Goal: Information Seeking & Learning: Find contact information

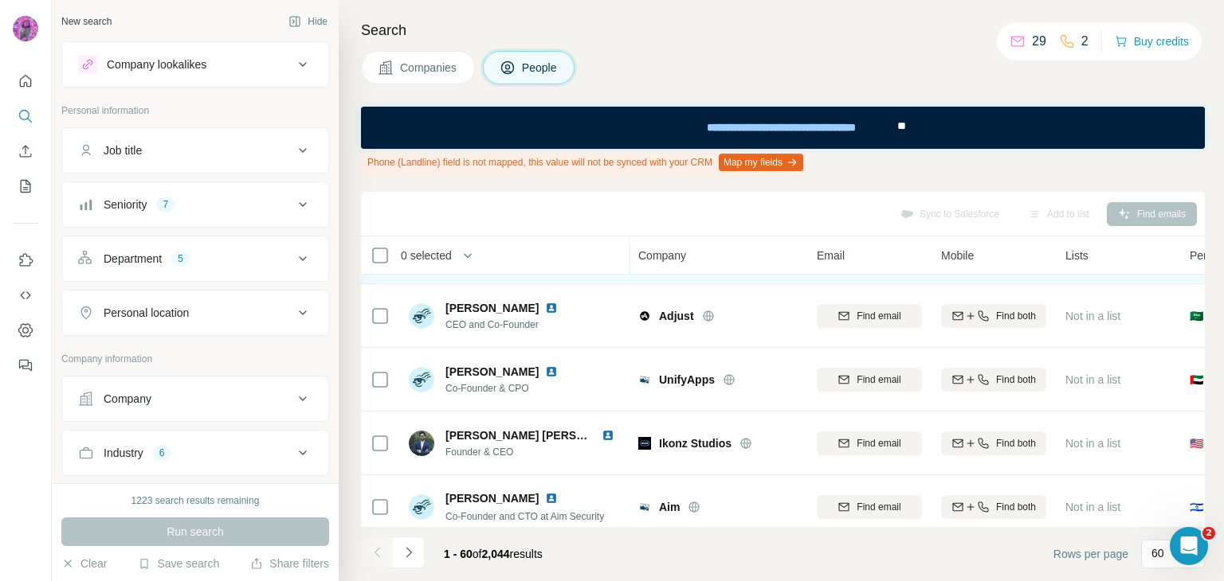
scroll to position [186, 0]
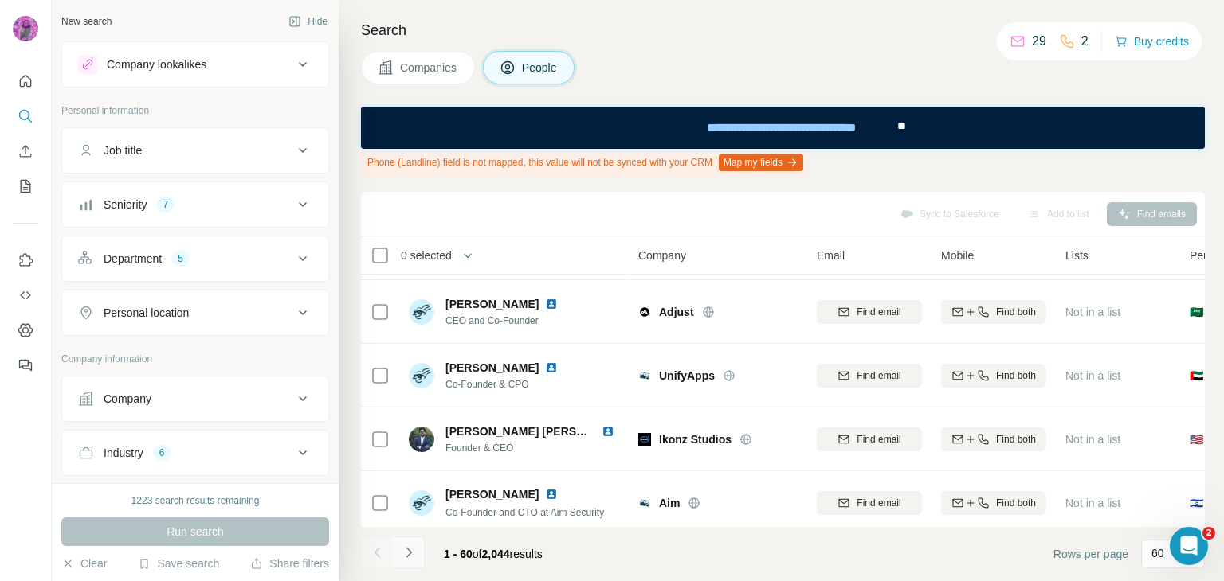
click at [411, 554] on icon "Navigate to next page" at bounding box center [409, 553] width 16 height 16
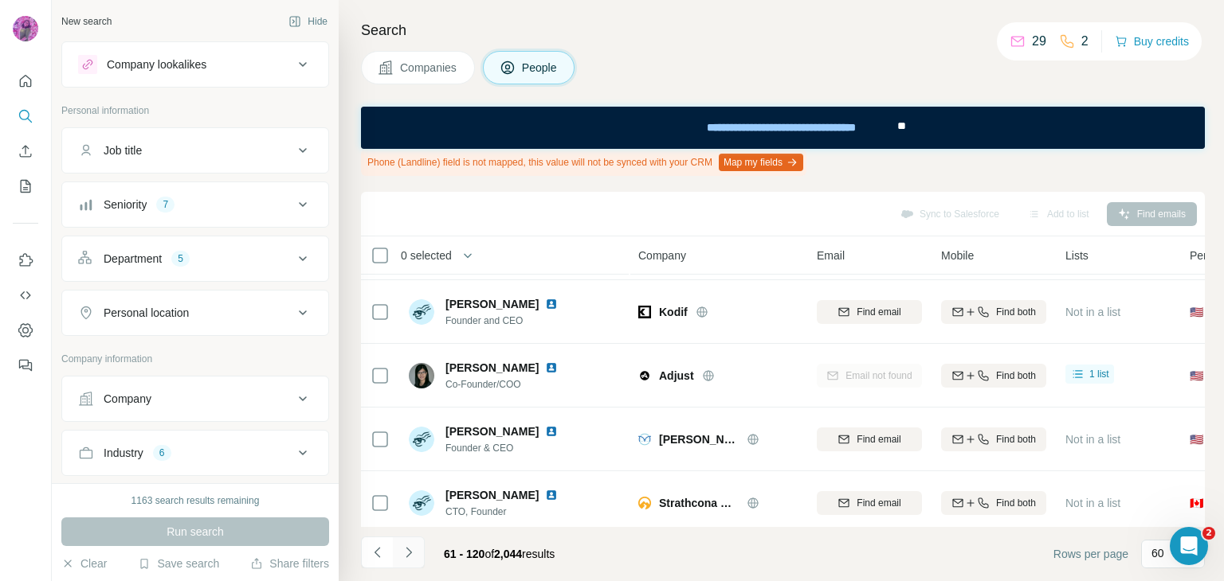
click at [408, 552] on icon "Navigate to next page" at bounding box center [409, 553] width 16 height 16
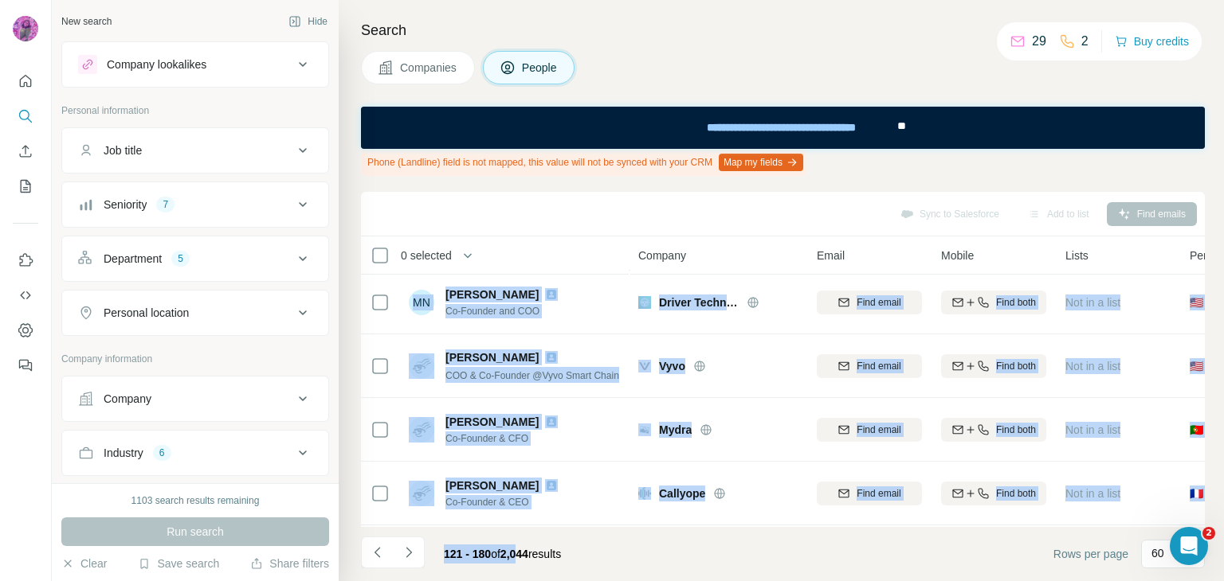
scroll to position [3579, 0]
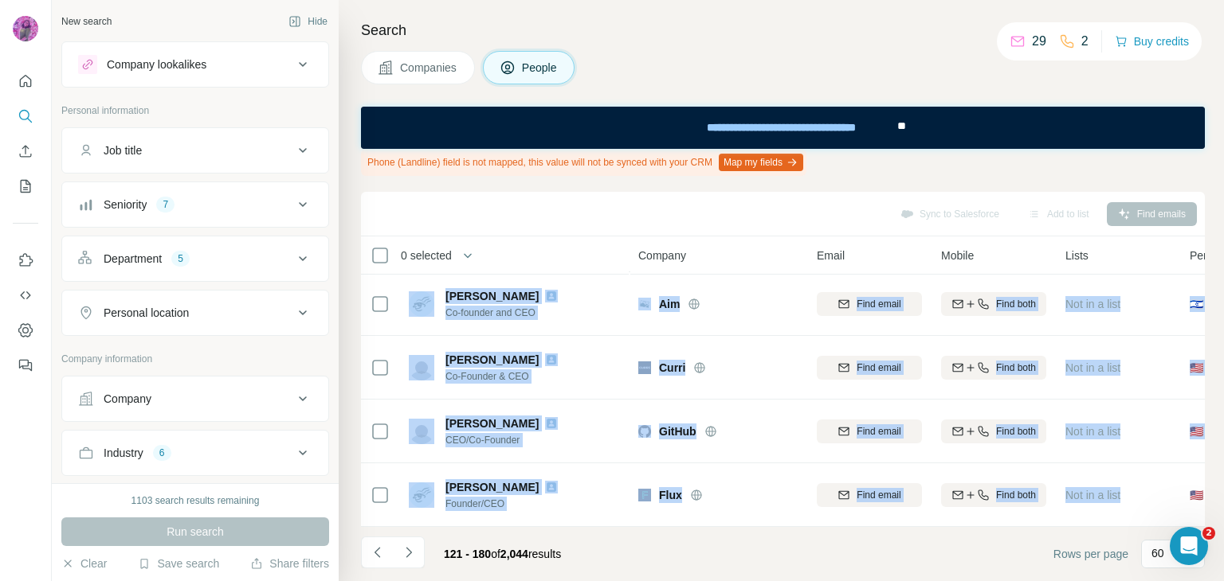
drag, startPoint x: 372, startPoint y: 283, endPoint x: 1139, endPoint y: 520, distance: 803.0
click at [1139, 520] on div "0 selected People Company Email Mobile Lists Personal location Seniority Depart…" at bounding box center [783, 382] width 844 height 291
copy tbody "Lore Ipsumdo Sitame CON - Ad-elitsed Doeiu Temp incid Utla etdo Mag al e admi 🇫…"
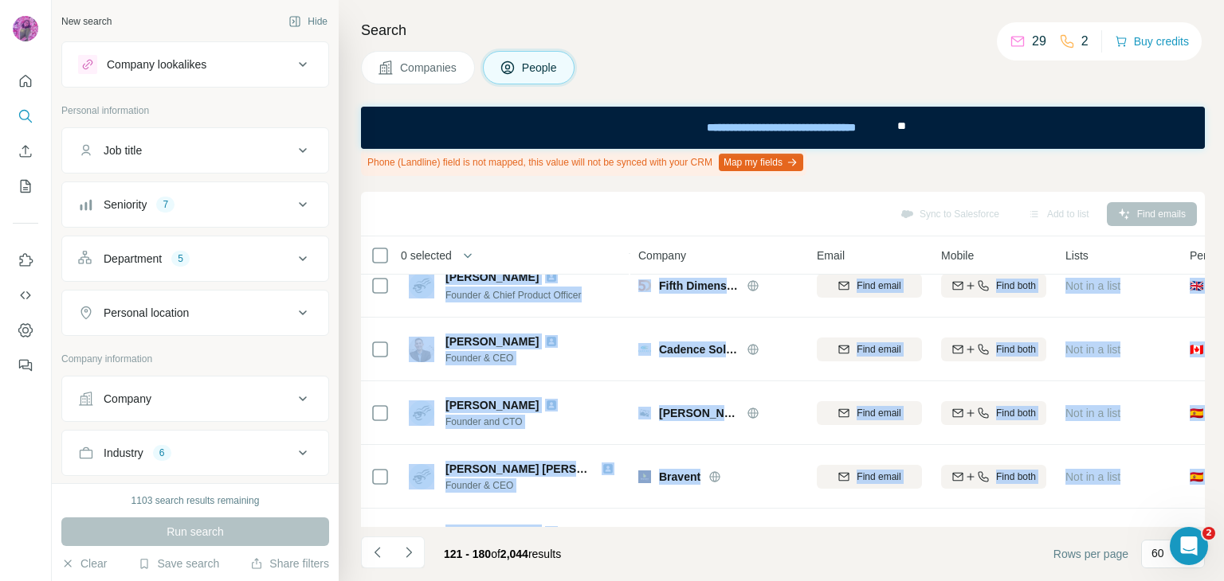
scroll to position [0, 0]
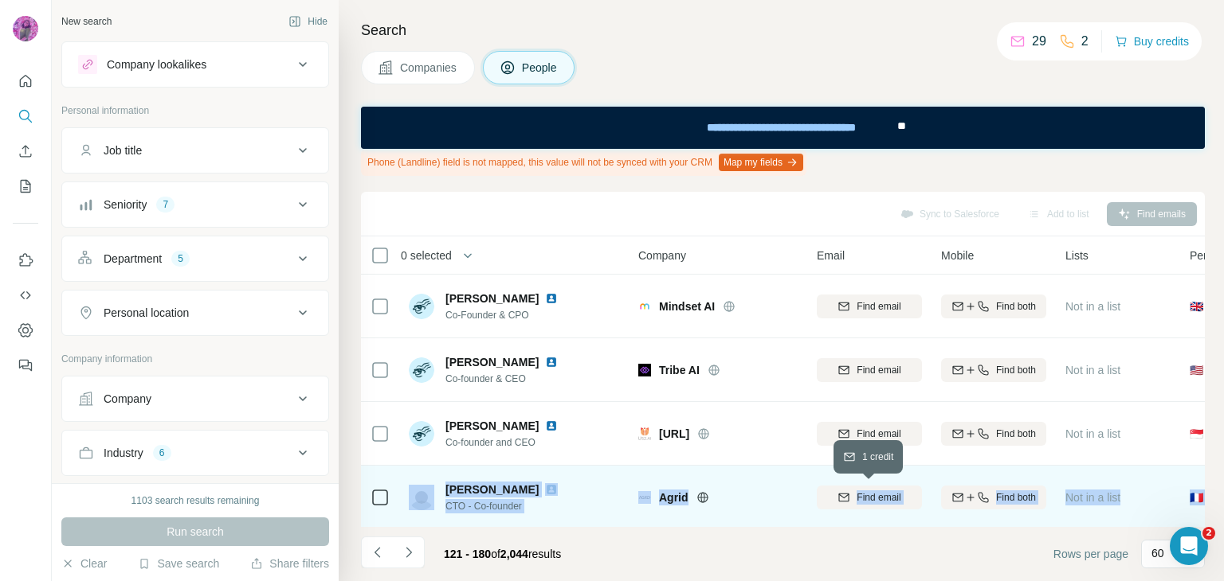
click at [879, 498] on span "Find email" at bounding box center [878, 498] width 44 height 14
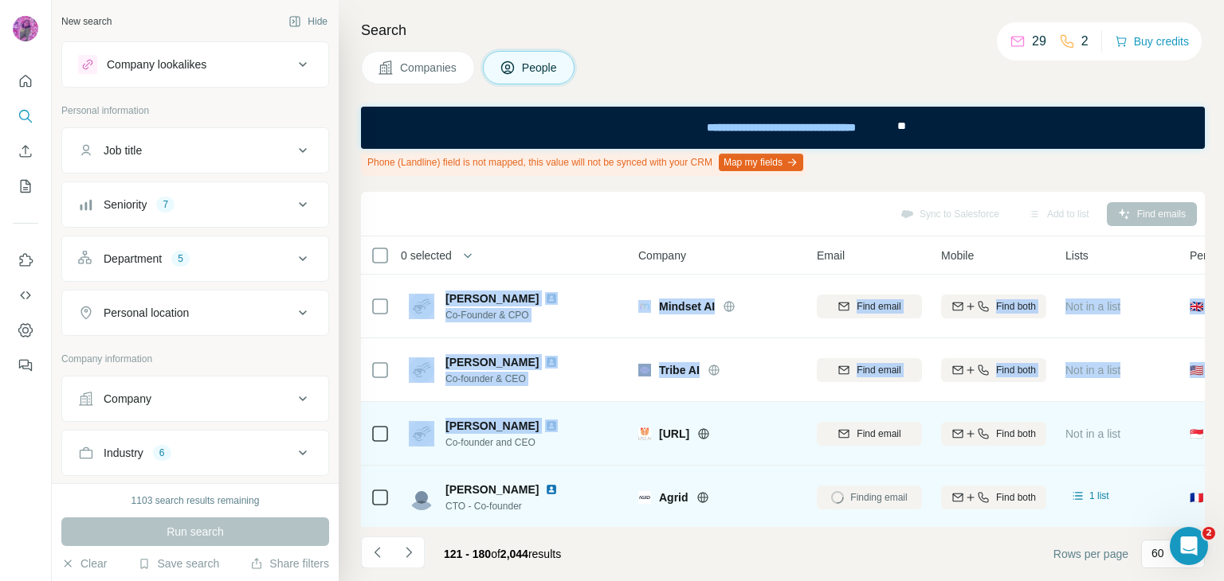
drag, startPoint x: 401, startPoint y: 288, endPoint x: 537, endPoint y: 421, distance: 189.8
click at [0, 0] on tbody "[PERSON_NAME] Co-Founder & CPO Mindset AI Find email Find both Not in a list 🇬🇧…" at bounding box center [0, 0] width 0 height 0
copy tbody "[PERSON_NAME] Co-Founder & CPO Mindset AI Find email Find both Not in a list 🇬🇧…"
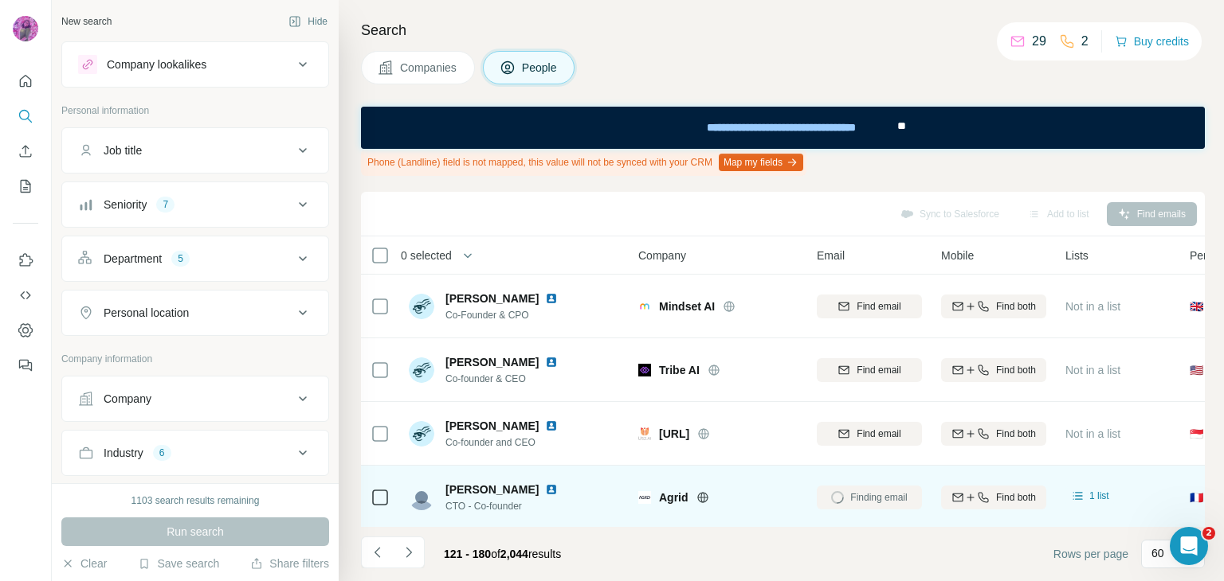
click at [523, 210] on div "Sync to Salesforce Add to list Find emails" at bounding box center [783, 214] width 828 height 28
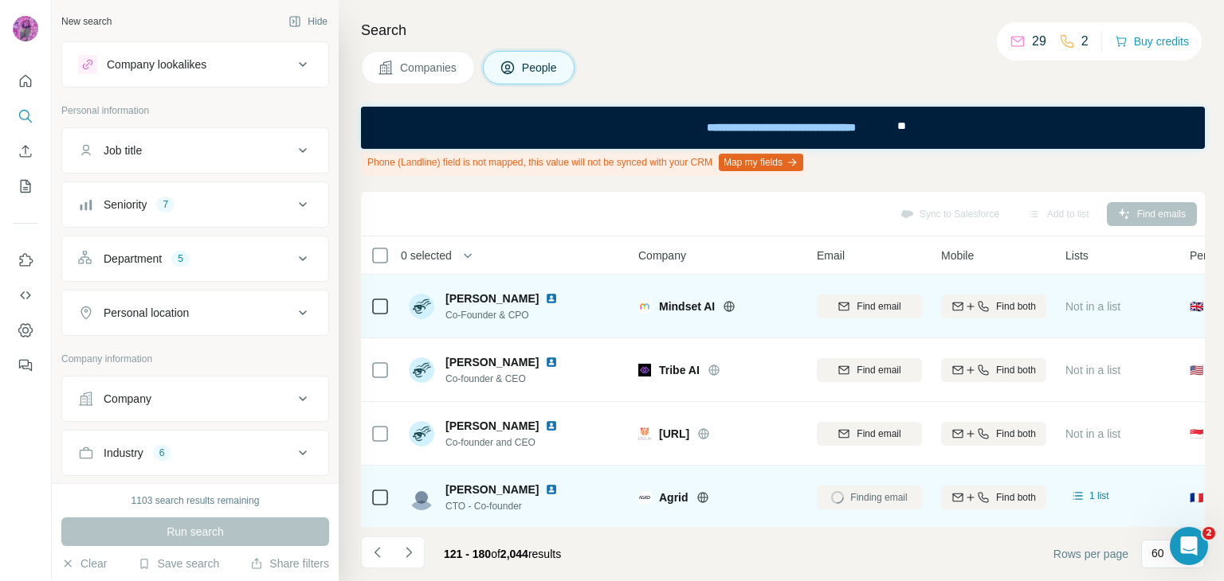
click at [545, 300] on img at bounding box center [551, 298] width 13 height 13
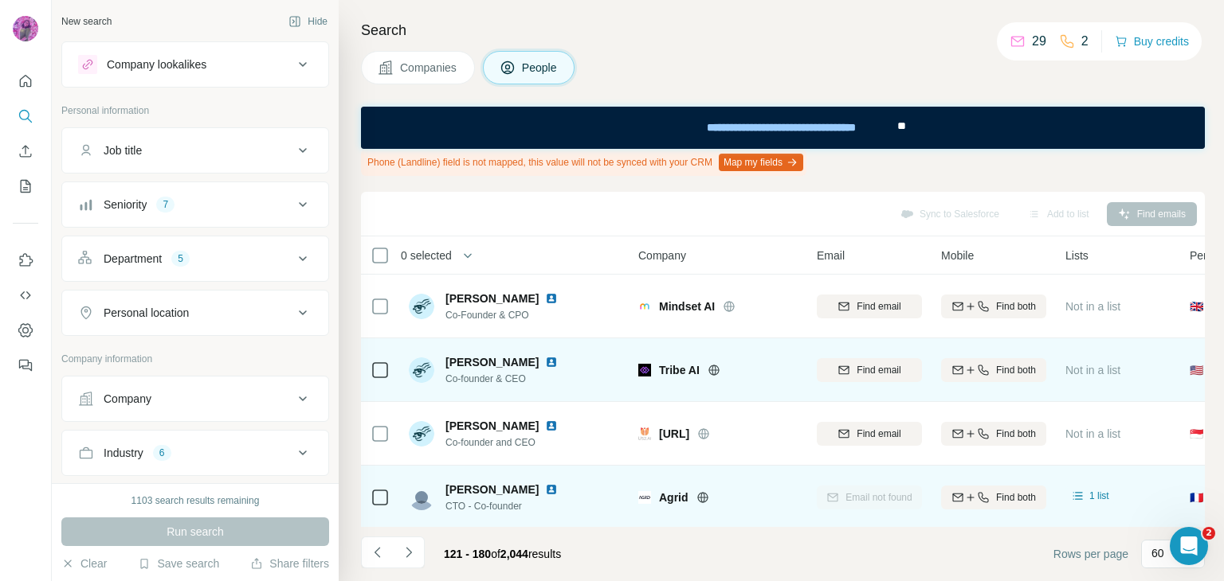
click at [558, 362] on img at bounding box center [551, 362] width 13 height 13
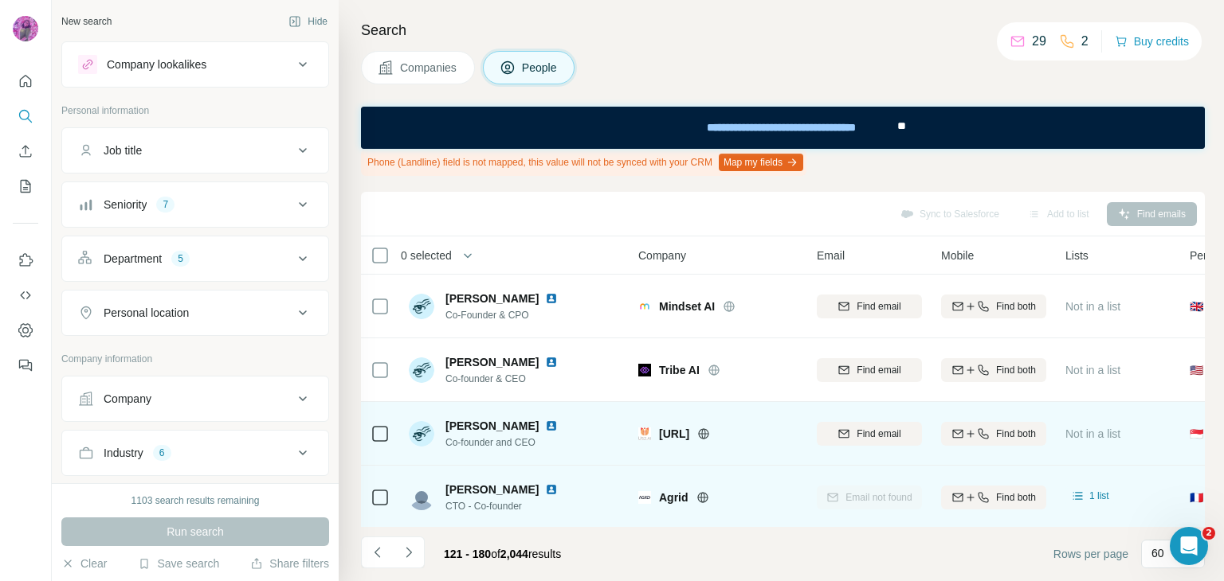
click at [545, 428] on img at bounding box center [551, 426] width 13 height 13
copy div "[URL]"
drag, startPoint x: 653, startPoint y: 434, endPoint x: 697, endPoint y: 434, distance: 43.8
click at [697, 434] on div "[URL]" at bounding box center [717, 434] width 159 height 16
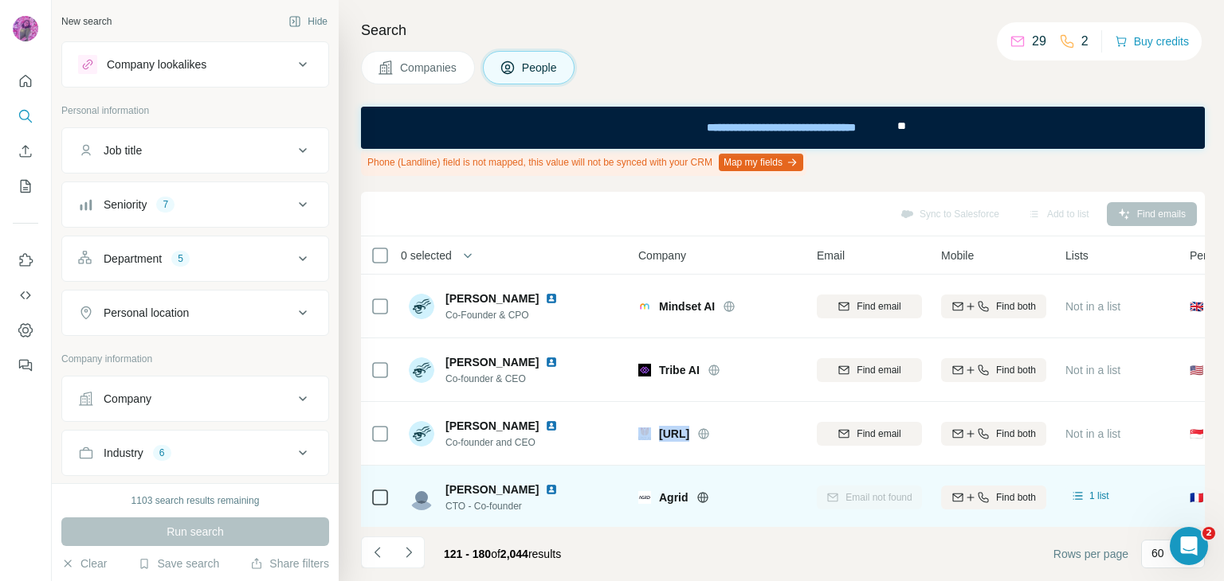
scroll to position [186, 0]
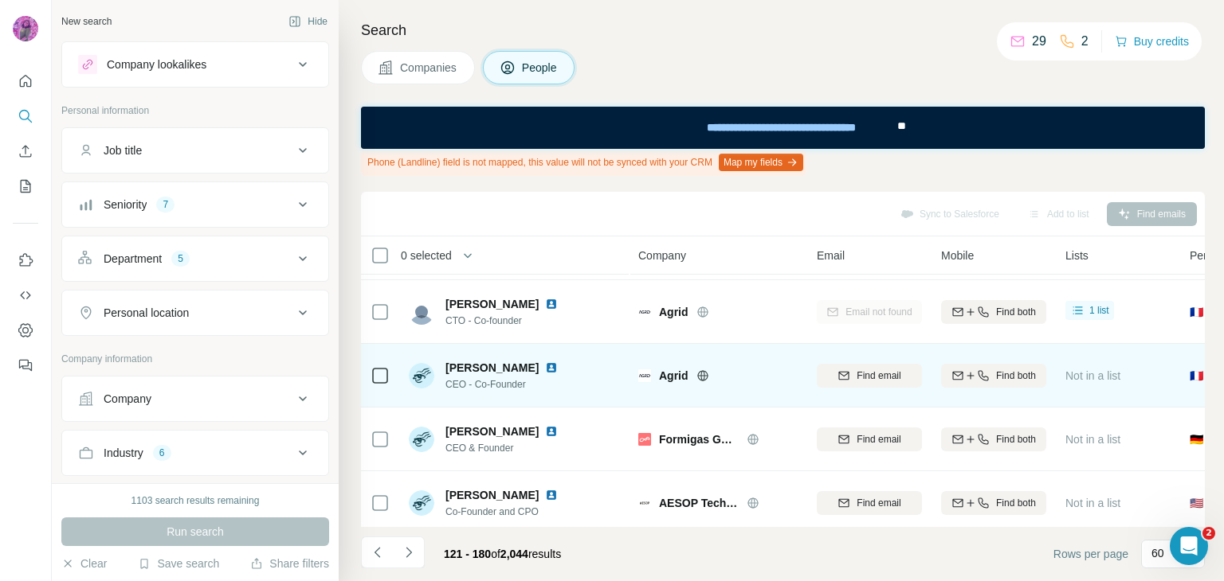
click at [558, 366] on img at bounding box center [551, 368] width 13 height 13
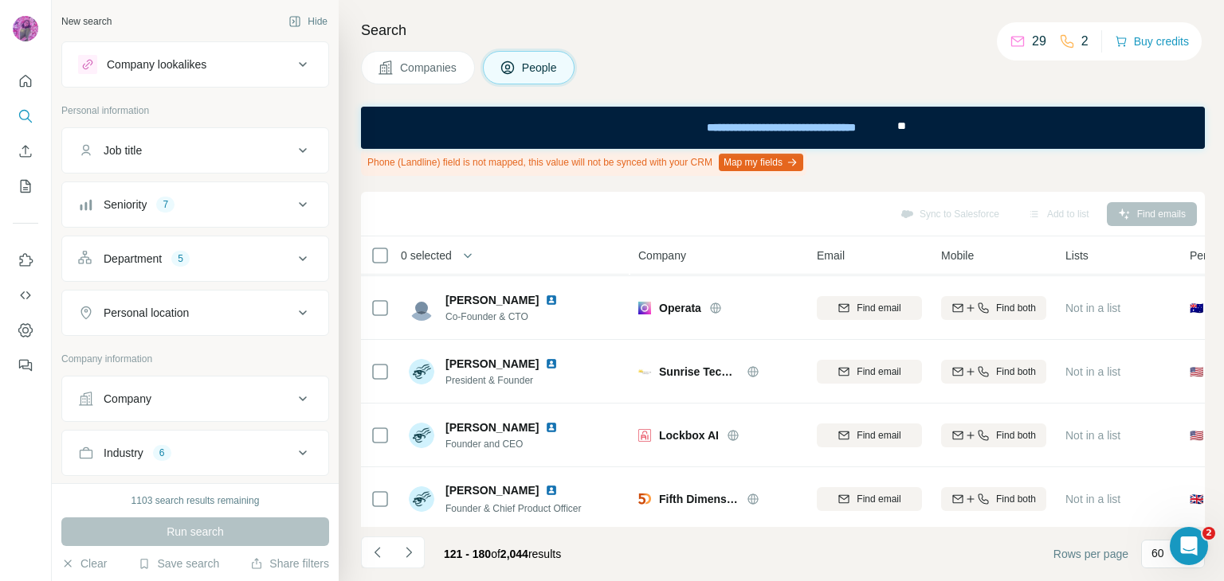
scroll to position [508, 0]
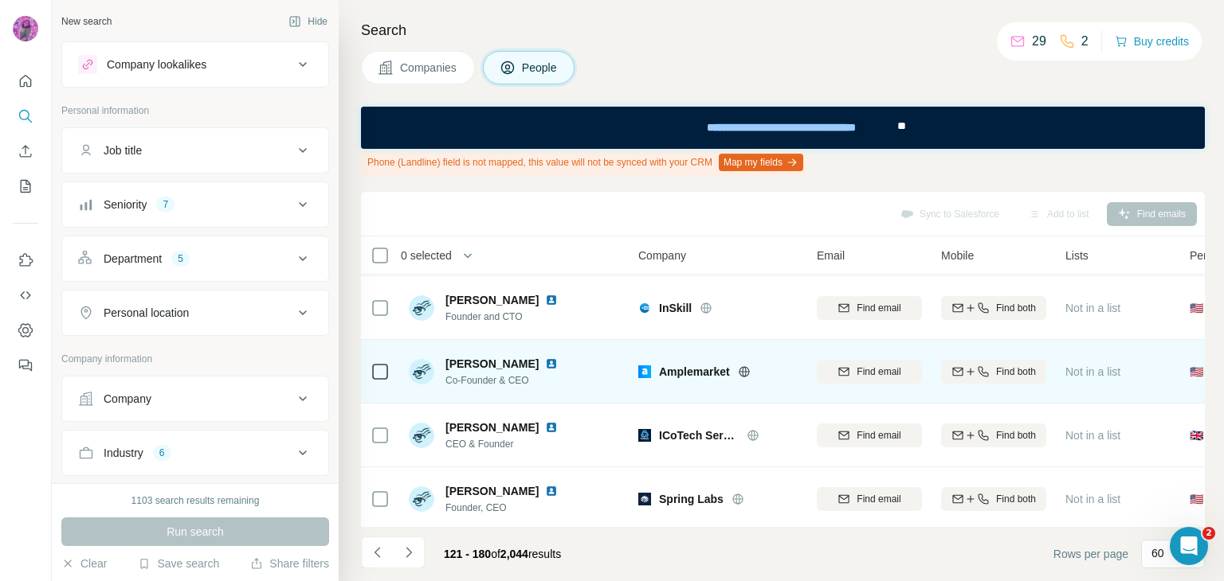
click at [747, 371] on icon at bounding box center [744, 372] width 13 height 13
